Goal: Task Accomplishment & Management: Use online tool/utility

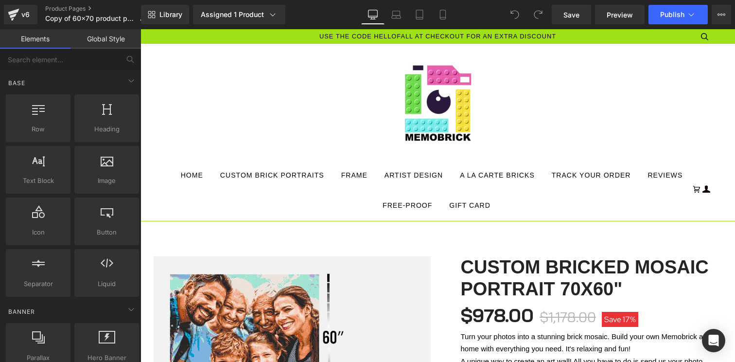
scroll to position [1383, 0]
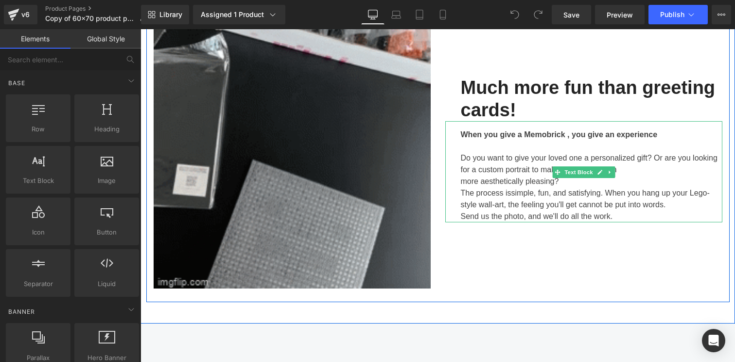
click at [691, 203] on p "The process is simple, fun, and satisfying. When you hang up your Lego-style wa…" at bounding box center [591, 198] width 261 height 23
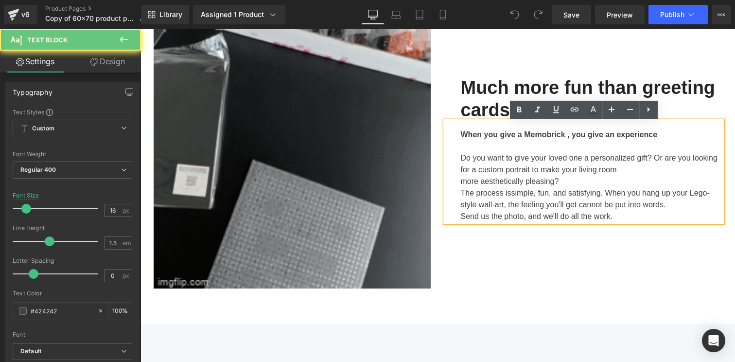
click at [700, 193] on span "simple, fun, and satisfying. When you hang up your Lego-style wall-art, the fee…" at bounding box center [585, 199] width 249 height 20
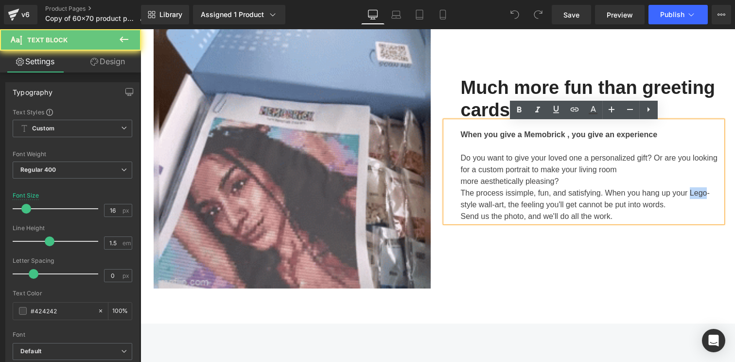
click at [700, 193] on span "simple, fun, and satisfying. When you hang up your Lego-style wall-art, the fee…" at bounding box center [585, 199] width 249 height 20
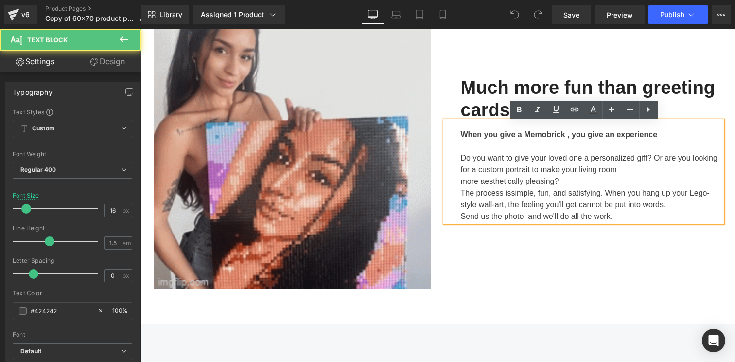
click at [478, 206] on span "simple, fun, and satisfying. When you hang up your Lego-style wall-art, the fee…" at bounding box center [585, 199] width 249 height 20
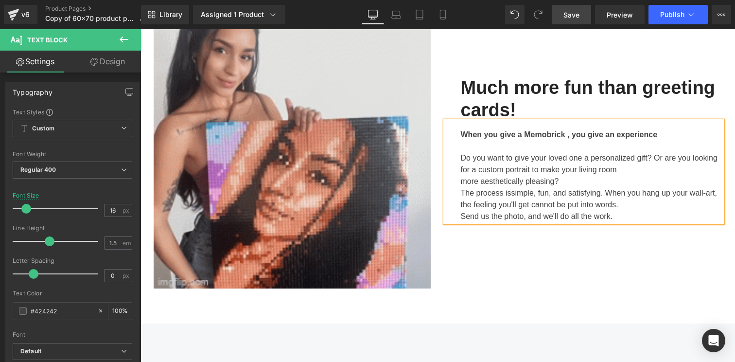
click at [570, 21] on link "Save" at bounding box center [571, 14] width 39 height 19
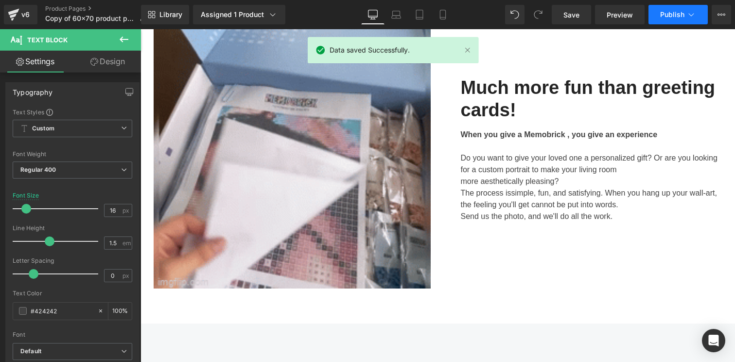
scroll to position [2073, 0]
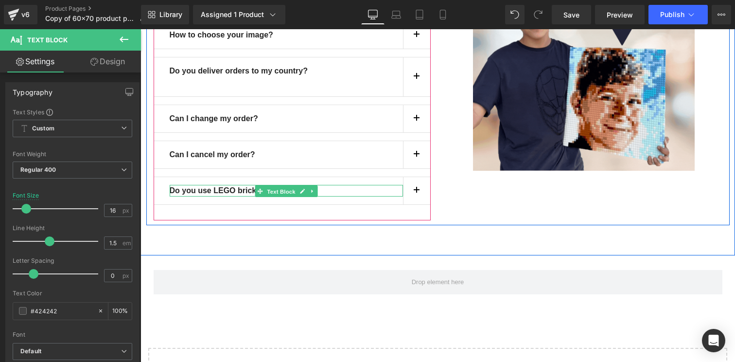
click at [267, 191] on span "Text Block" at bounding box center [281, 191] width 32 height 12
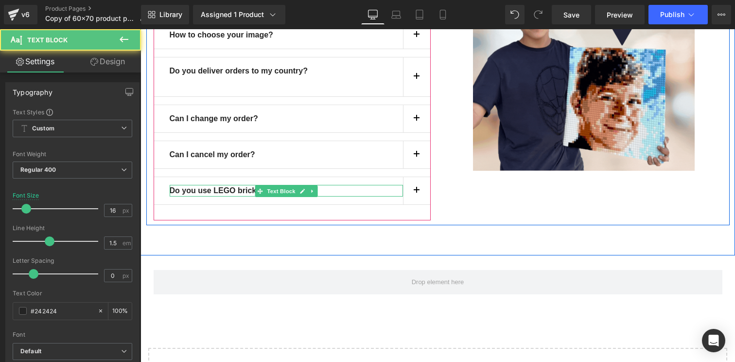
click at [229, 194] on b "Do you use LEGO bricks?" at bounding box center [218, 190] width 96 height 8
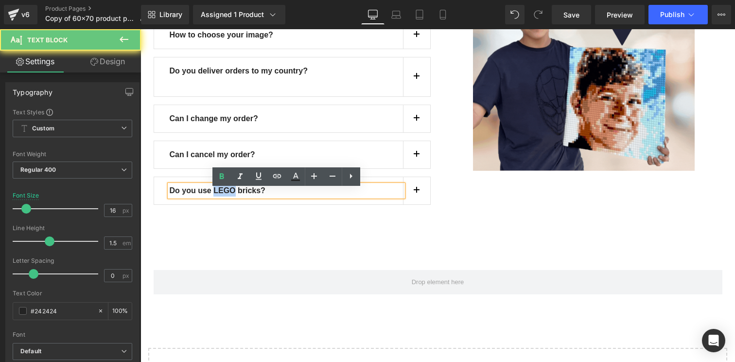
click at [229, 194] on b "Do you use LEGO bricks?" at bounding box center [218, 190] width 96 height 8
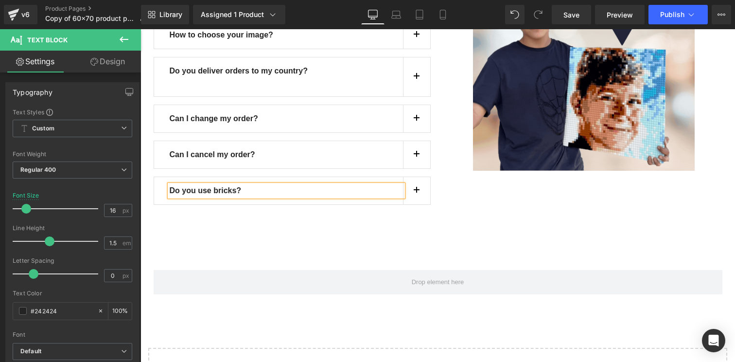
click at [418, 198] on button "button" at bounding box center [416, 190] width 27 height 27
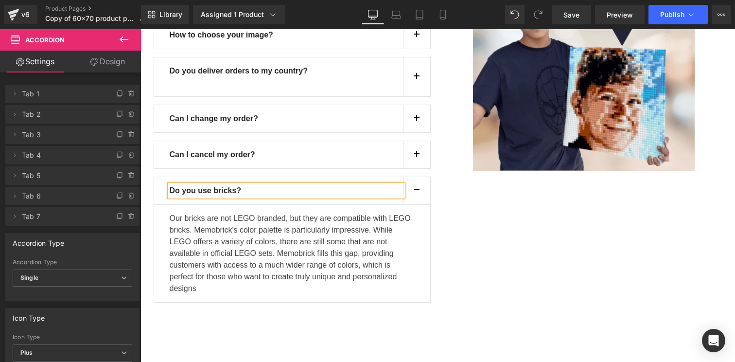
click at [369, 191] on div "Do you use bricks?" at bounding box center [286, 191] width 233 height 12
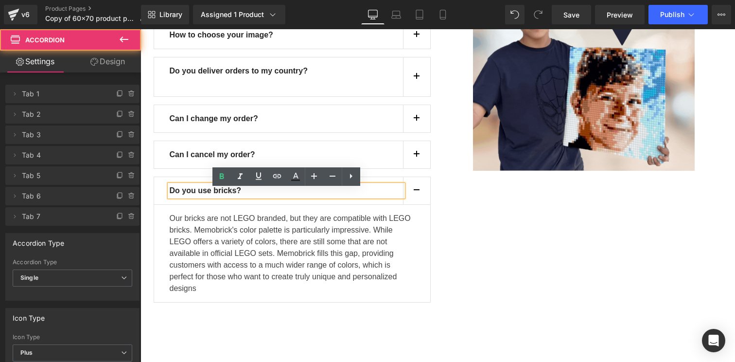
click at [158, 195] on div "Do you use bricks? Text Block" at bounding box center [292, 190] width 277 height 28
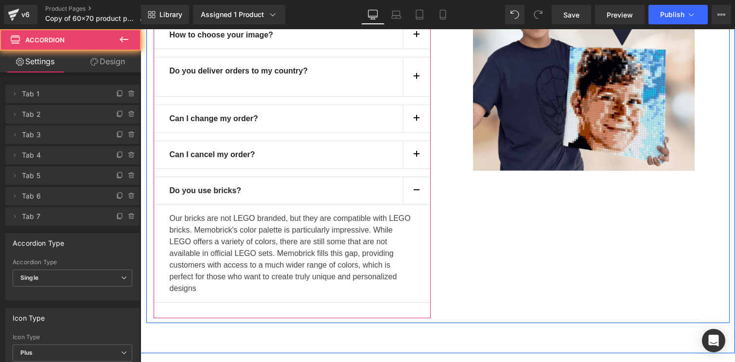
click at [159, 195] on div "Do you use bricks? Text Block" at bounding box center [292, 190] width 277 height 28
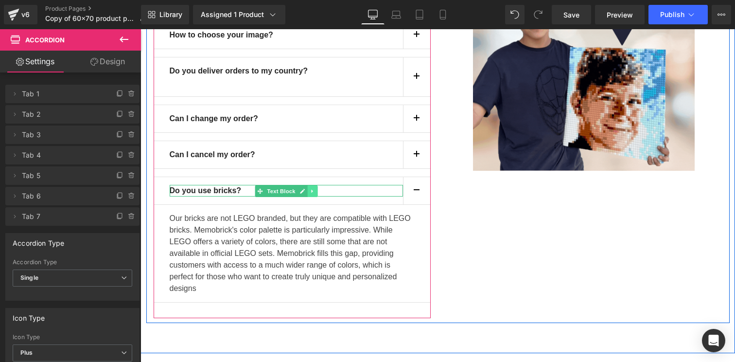
click at [308, 192] on link at bounding box center [312, 191] width 10 height 12
click at [316, 193] on icon at bounding box center [316, 190] width 5 height 5
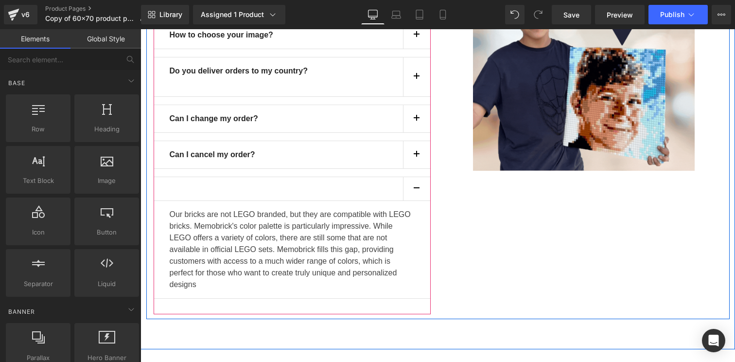
scroll to position [2069, 0]
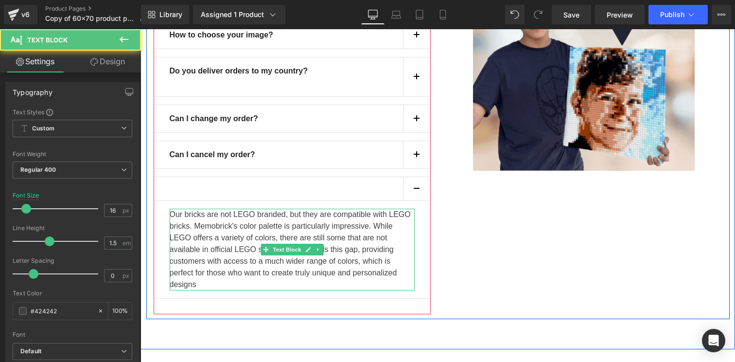
click at [381, 232] on p "Our bricks are not LEGO branded, but they are compatible with LEGO bricks. Memo…" at bounding box center [292, 249] width 245 height 82
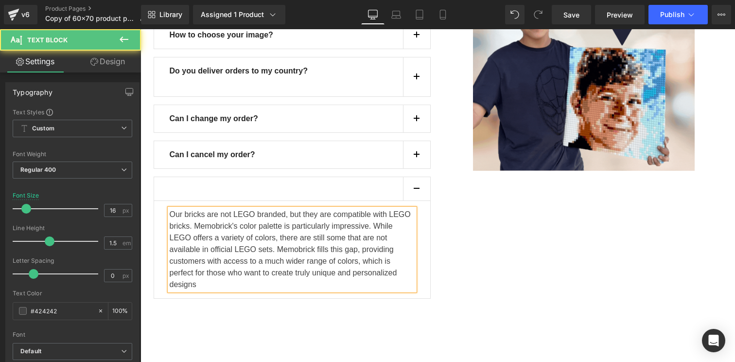
click at [377, 266] on p "Our bricks are not LEGO branded, but they are compatible with LEGO bricks. Memo…" at bounding box center [292, 249] width 245 height 82
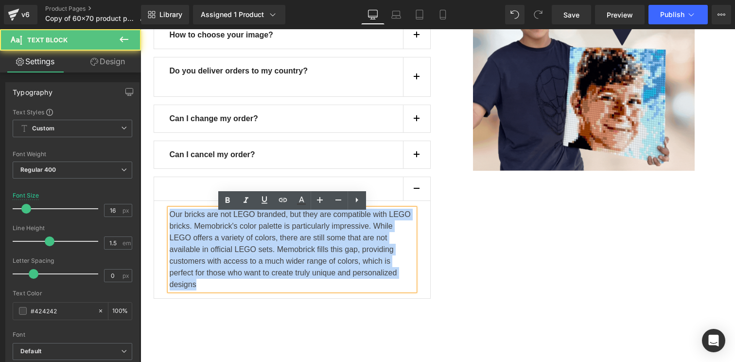
drag, startPoint x: 325, startPoint y: 290, endPoint x: 175, endPoint y: 192, distance: 179.4
click at [175, 192] on div "Our bricks are not LEGO branded, but they are compatible with LEGO bricks. Memo…" at bounding box center [292, 237] width 277 height 122
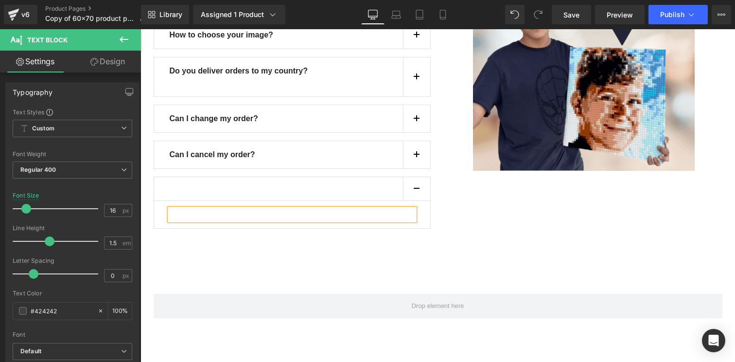
click at [466, 229] on div "How long does delivery take? Text Block For pre assemble orders, If you order […" at bounding box center [437, 88] width 583 height 322
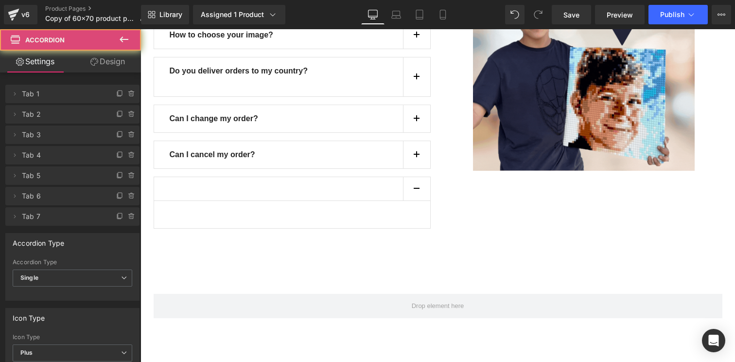
click at [349, 192] on div at bounding box center [292, 188] width 277 height 24
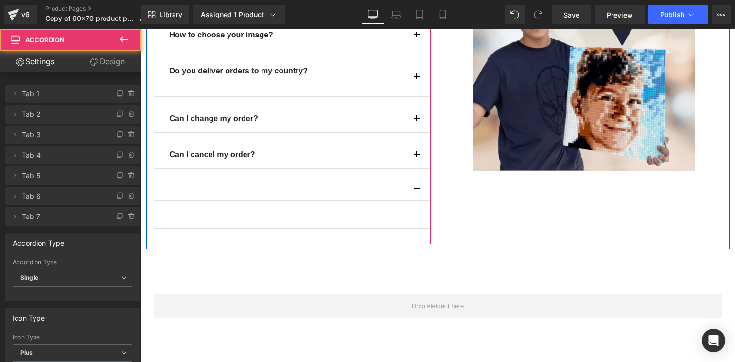
click at [349, 192] on div at bounding box center [292, 188] width 277 height 24
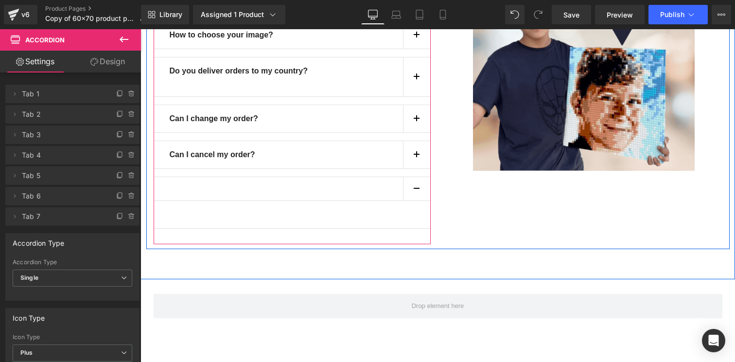
click at [412, 187] on button "button" at bounding box center [416, 188] width 27 height 23
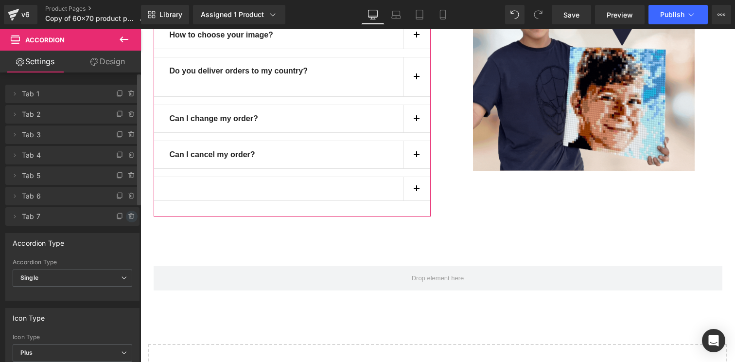
click at [128, 215] on icon at bounding box center [132, 216] width 8 height 8
click at [119, 218] on button "Delete" at bounding box center [121, 216] width 31 height 13
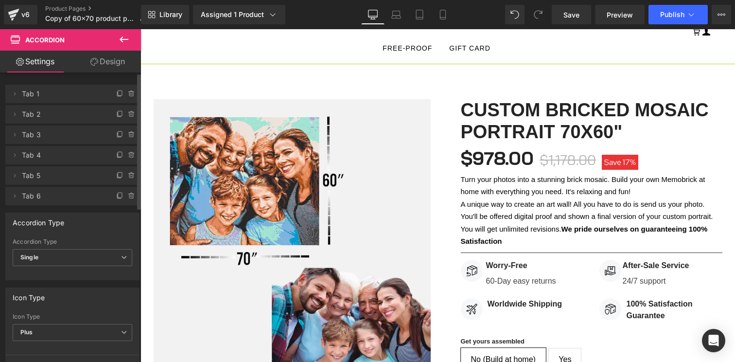
scroll to position [158, 0]
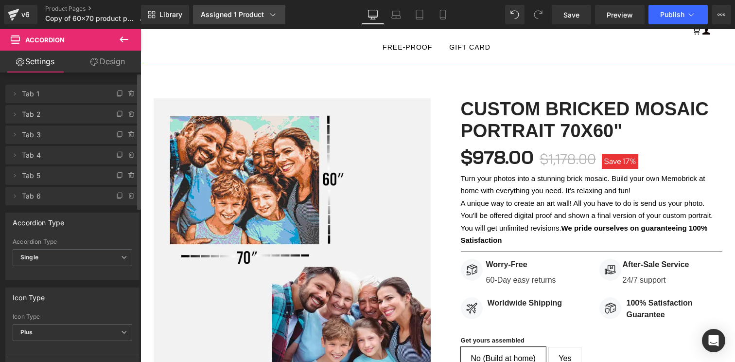
click at [269, 21] on link "Assigned 1 Product" at bounding box center [239, 14] width 92 height 19
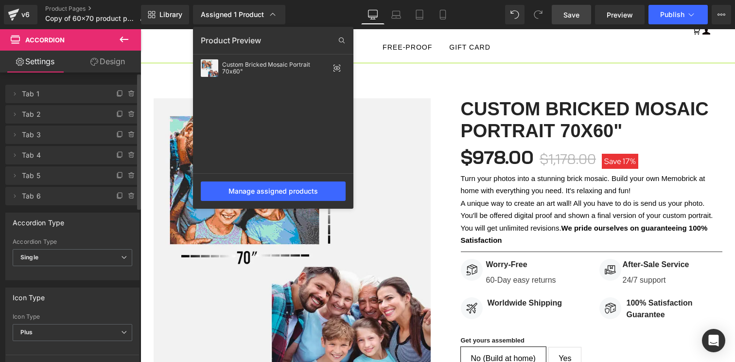
click at [564, 24] on link "Save" at bounding box center [571, 14] width 39 height 19
click at [128, 41] on icon at bounding box center [124, 40] width 12 height 12
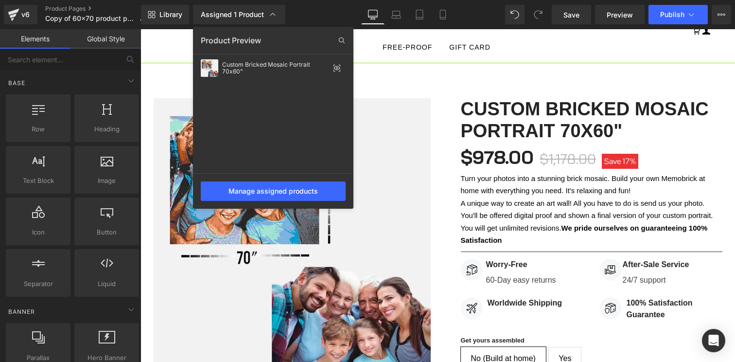
click at [397, 83] on div at bounding box center [437, 195] width 594 height 332
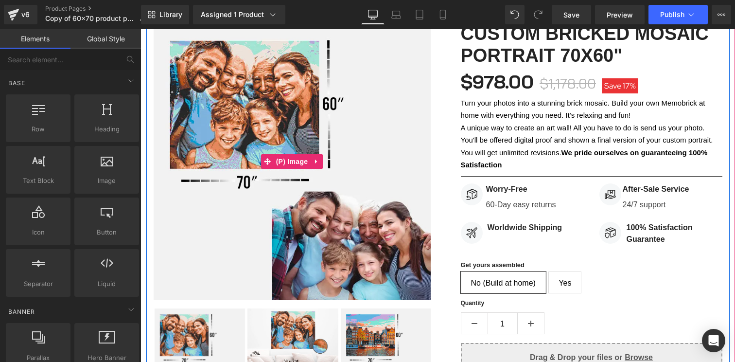
scroll to position [233, 0]
